Goal: Transaction & Acquisition: Purchase product/service

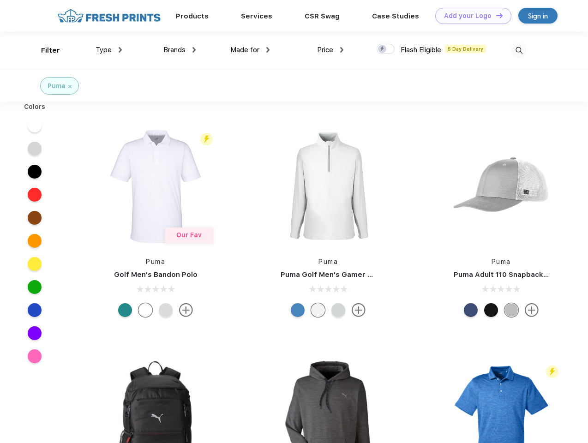
scroll to position [0, 0]
click at [470, 16] on link "Add your Logo Design Tool" at bounding box center [473, 16] width 76 height 16
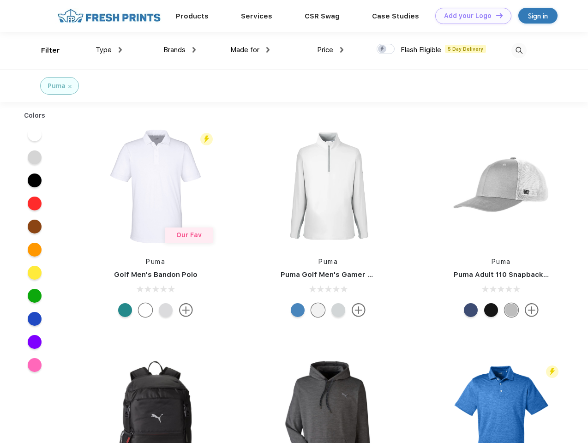
click at [0, 0] on div "Design Tool" at bounding box center [0, 0] width 0 height 0
click at [495, 15] on link "Add your Logo Design Tool" at bounding box center [473, 16] width 76 height 16
click at [44, 50] on div "Filter" at bounding box center [50, 50] width 19 height 11
click at [109, 50] on span "Type" at bounding box center [103, 50] width 16 height 8
click at [179, 50] on span "Brands" at bounding box center [174, 50] width 22 height 8
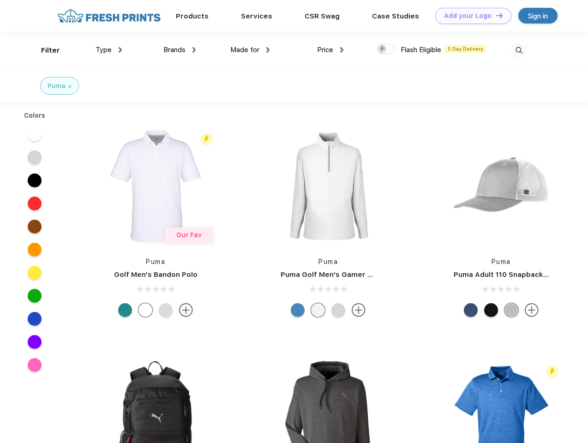
click at [250, 50] on span "Made for" at bounding box center [244, 50] width 29 height 8
click at [330, 50] on span "Price" at bounding box center [325, 50] width 16 height 8
click at [386, 49] on div at bounding box center [385, 49] width 18 height 10
click at [382, 49] on input "checkbox" at bounding box center [379, 46] width 6 height 6
click at [519, 50] on img at bounding box center [518, 50] width 15 height 15
